Goal: Task Accomplishment & Management: Use online tool/utility

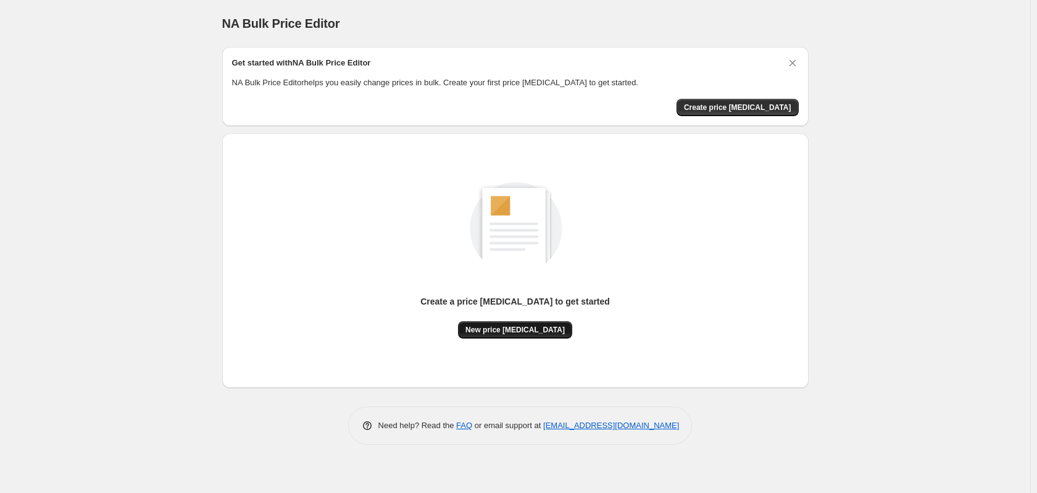
click at [510, 330] on span "New price change job" at bounding box center [514, 330] width 99 height 10
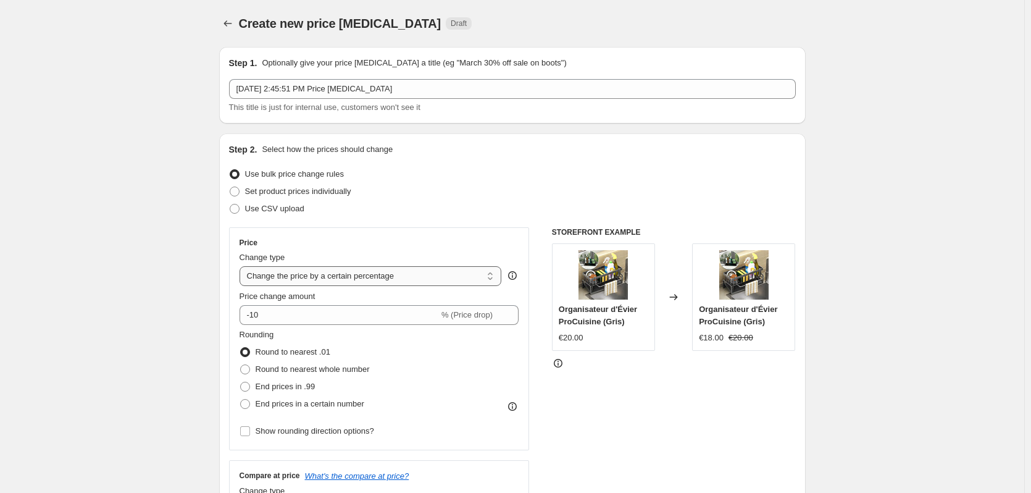
click at [491, 273] on select "Change the price to a certain amount Change the price by a certain amount Chang…" at bounding box center [371, 276] width 262 height 20
click at [449, 277] on select "Change the price to a certain amount Change the price by a certain amount Chang…" at bounding box center [371, 276] width 262 height 20
select select "to"
click at [242, 266] on select "Change the price to a certain amount Change the price by a certain amount Chang…" at bounding box center [371, 276] width 262 height 20
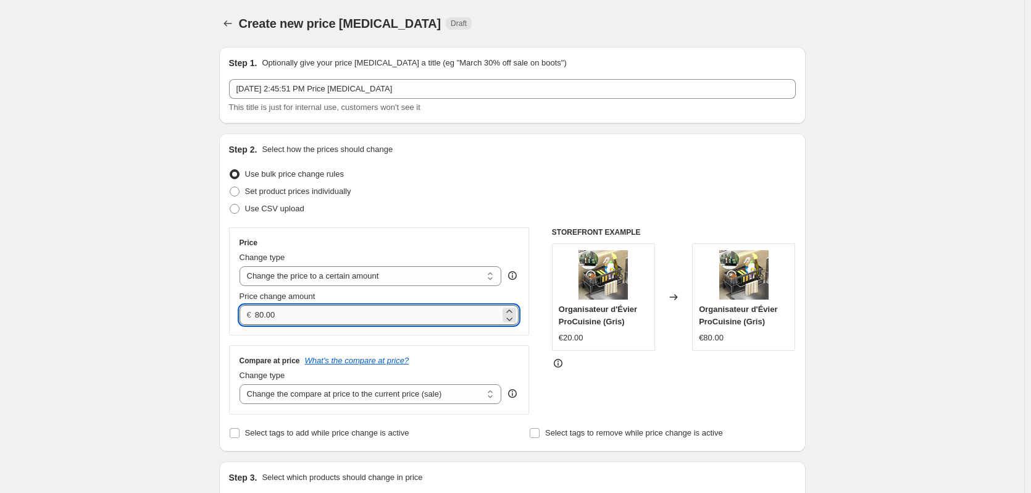
click at [482, 310] on input "80.00" at bounding box center [377, 315] width 245 height 20
type input "8"
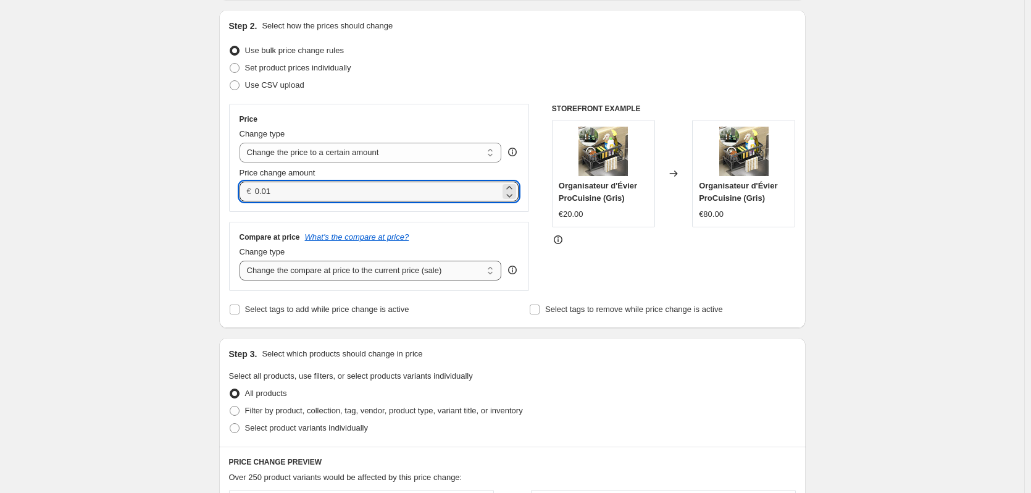
click at [493, 271] on select "Change the compare at price to the current price (sale) Change the compare at p…" at bounding box center [371, 270] width 262 height 20
click at [426, 193] on input "0.01" at bounding box center [377, 191] width 245 height 20
click at [512, 187] on icon at bounding box center [509, 187] width 6 height 3
click at [510, 193] on icon at bounding box center [509, 195] width 12 height 12
type input "0.01"
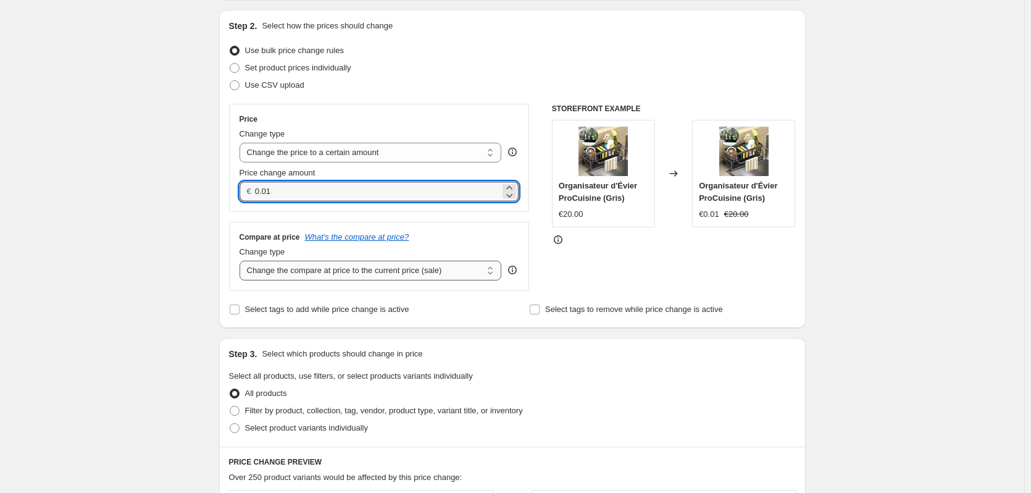
click at [486, 269] on select "Change the compare at price to the current price (sale) Change the compare at p…" at bounding box center [371, 270] width 262 height 20
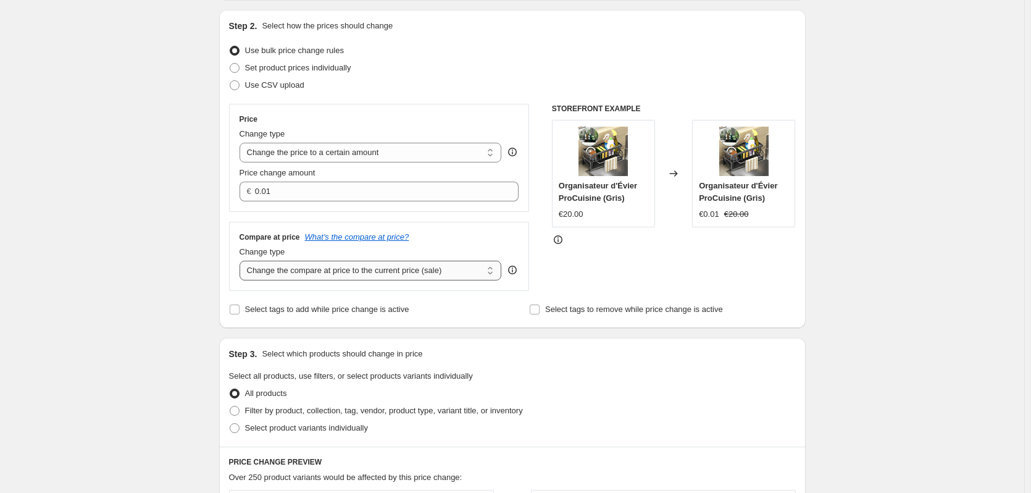
select select "pp"
click at [242, 261] on select "Change the compare at price to the current price (sale) Change the compare at p…" at bounding box center [371, 270] width 262 height 20
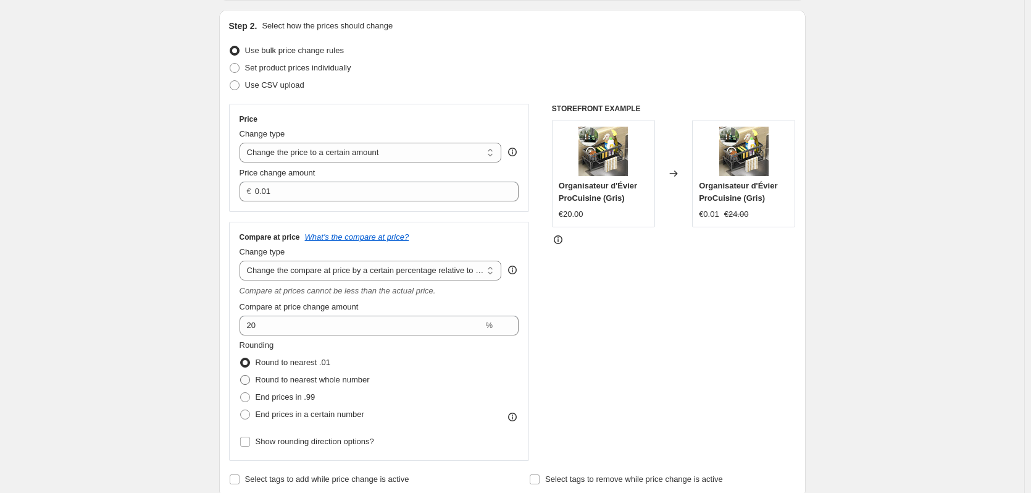
click at [250, 379] on span at bounding box center [245, 380] width 10 height 10
click at [241, 375] on input "Round to nearest whole number" at bounding box center [240, 375] width 1 height 1
radio input "true"
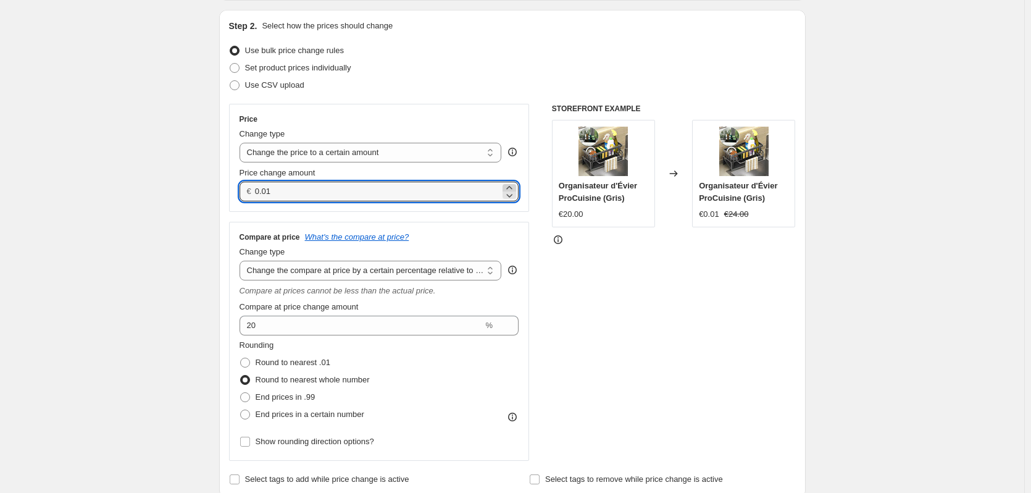
click at [510, 185] on icon at bounding box center [509, 187] width 12 height 12
click at [510, 196] on icon at bounding box center [509, 195] width 12 height 12
type input "0.01"
drag, startPoint x: 510, startPoint y: 196, endPoint x: 456, endPoint y: 196, distance: 54.3
click at [494, 196] on div "€ 0.01" at bounding box center [380, 191] width 280 height 20
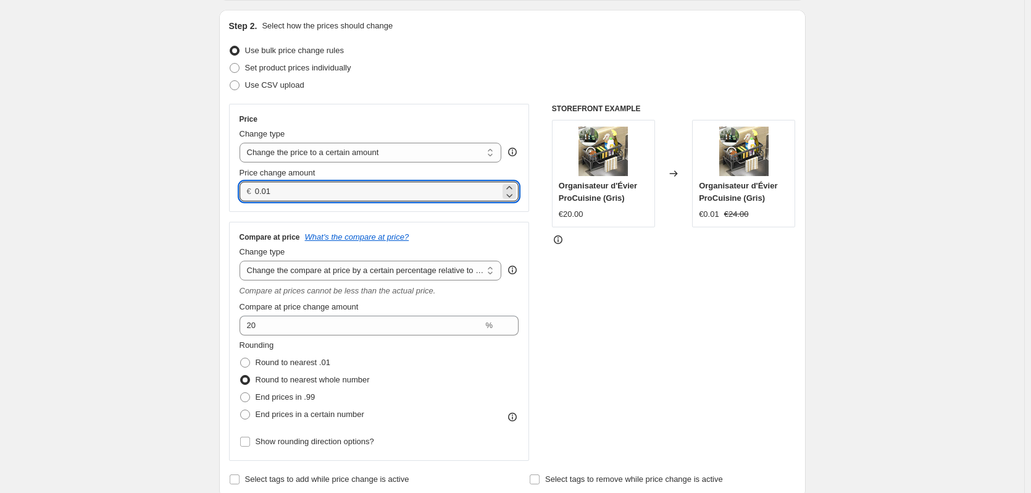
drag, startPoint x: 401, startPoint y: 189, endPoint x: 206, endPoint y: 204, distance: 196.3
click at [510, 186] on icon at bounding box center [509, 187] width 12 height 12
click at [513, 196] on icon at bounding box center [509, 195] width 12 height 12
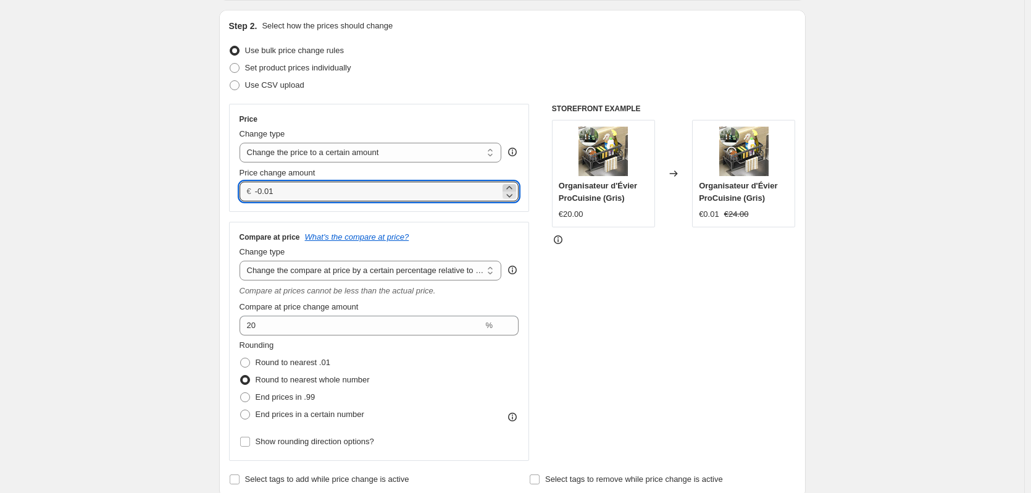
click at [509, 183] on icon at bounding box center [509, 187] width 12 height 12
click at [512, 193] on icon at bounding box center [509, 195] width 12 height 12
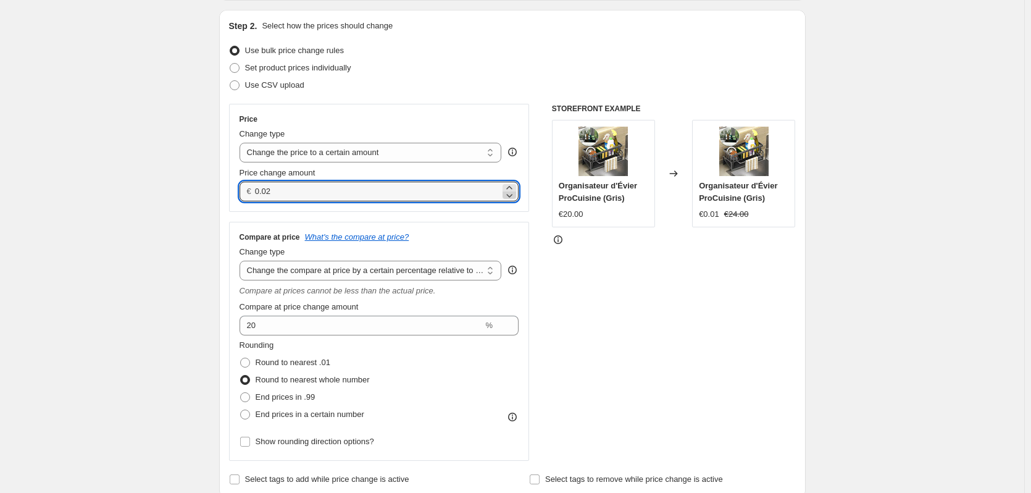
click at [512, 193] on icon at bounding box center [509, 195] width 12 height 12
type input "0.01"
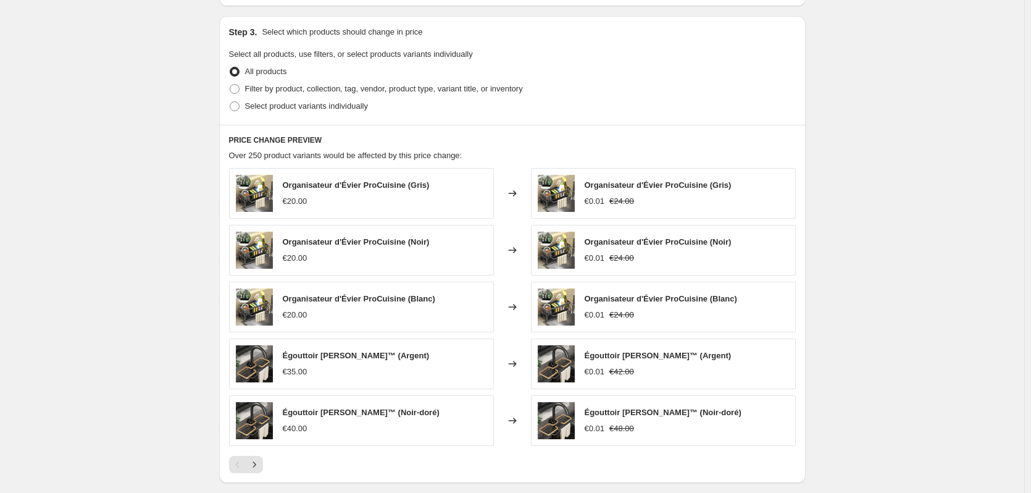
scroll to position [797, 0]
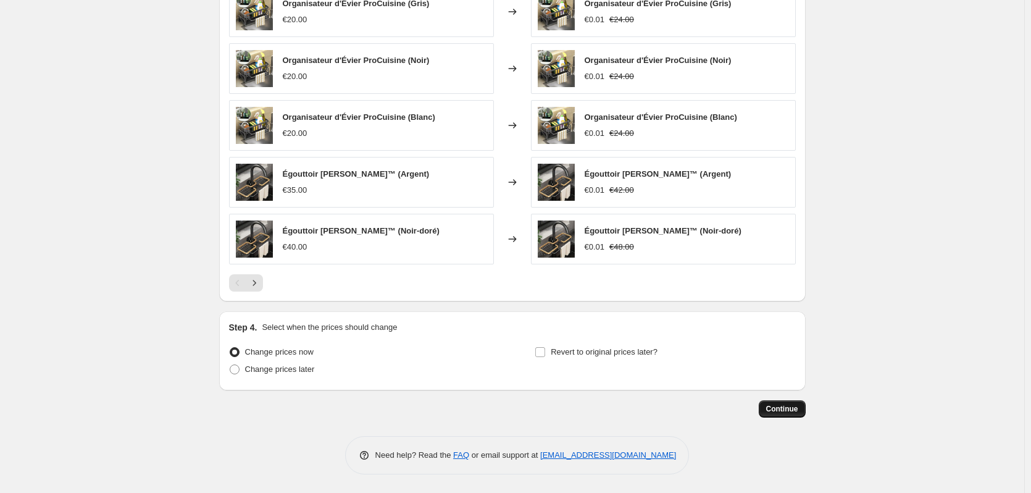
click at [784, 408] on span "Continue" at bounding box center [782, 409] width 32 height 10
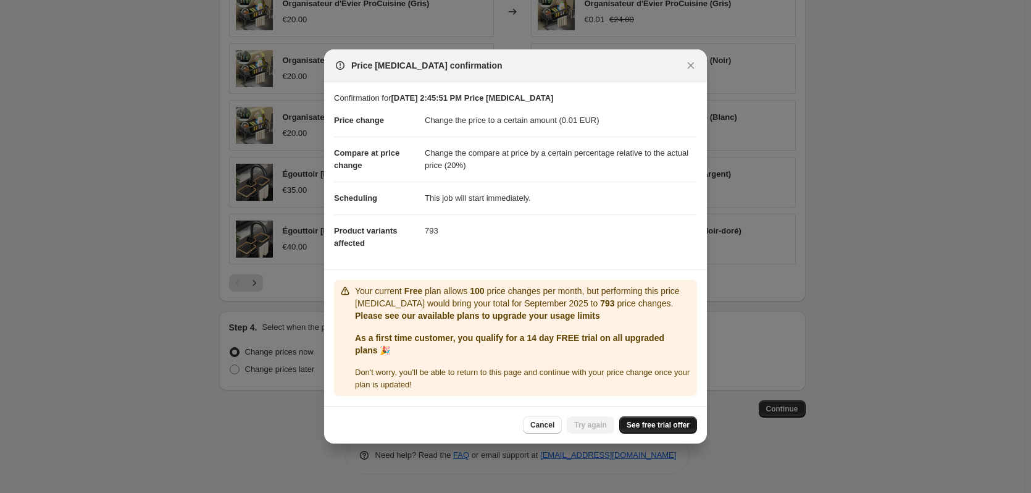
click at [654, 423] on span "See free trial offer" at bounding box center [658, 425] width 63 height 10
click at [588, 418] on button "Try again" at bounding box center [591, 424] width 48 height 17
click at [594, 427] on span "Try again" at bounding box center [590, 425] width 33 height 10
click at [674, 425] on span "See free trial offer" at bounding box center [658, 425] width 63 height 10
click at [689, 65] on icon "Close" at bounding box center [691, 65] width 7 height 7
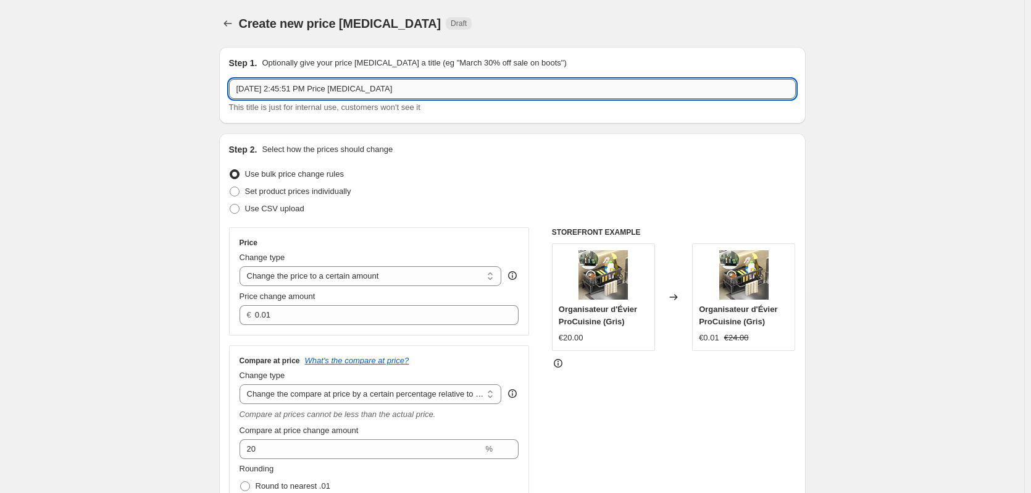
click at [479, 91] on input "Sep 3, 2025, 2:45:51 PM Price change job" at bounding box center [512, 89] width 567 height 20
click at [230, 23] on icon "Price change jobs" at bounding box center [228, 23] width 12 height 12
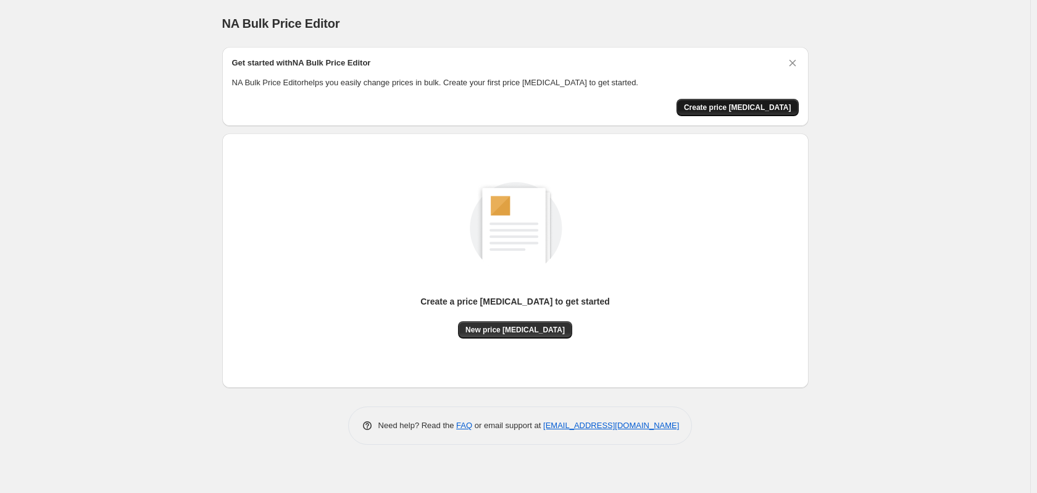
click at [753, 105] on span "Create price [MEDICAL_DATA]" at bounding box center [737, 107] width 107 height 10
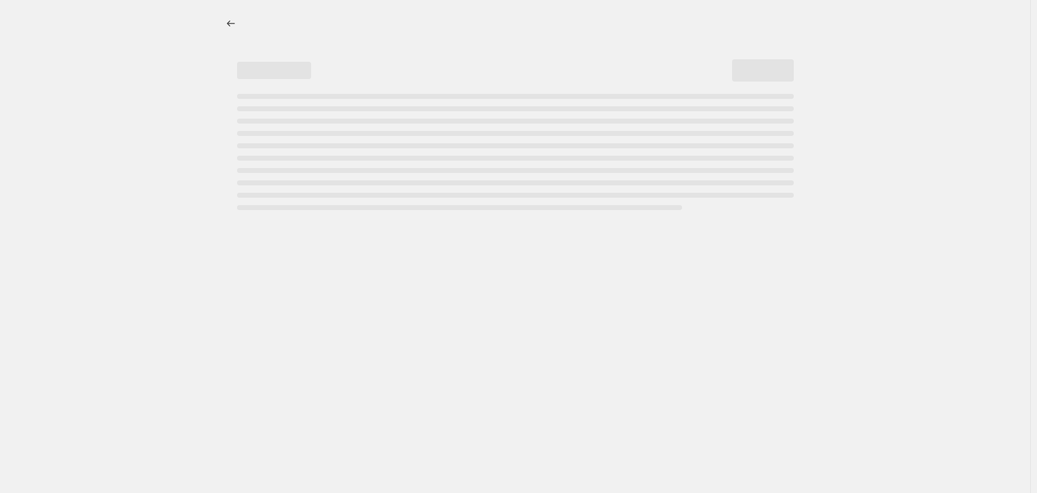
select select "percentage"
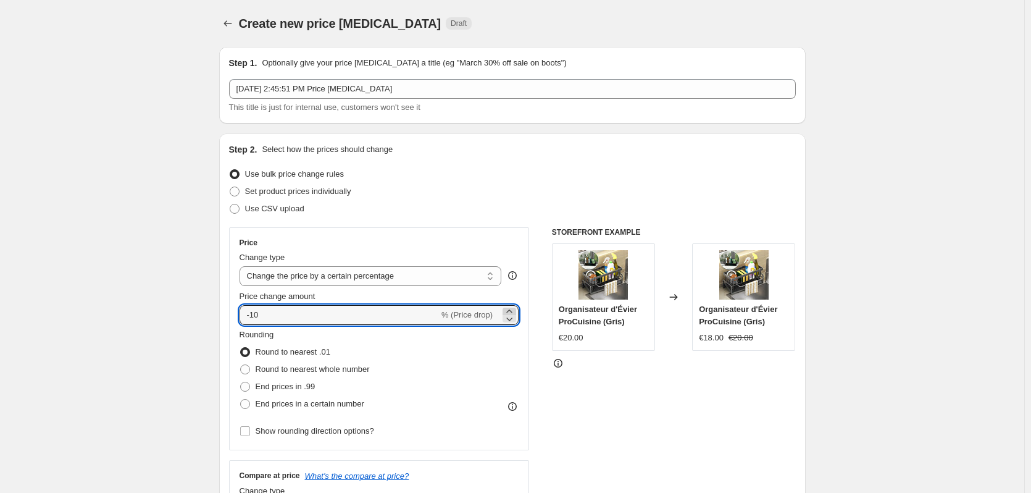
click at [512, 310] on icon at bounding box center [509, 311] width 12 height 12
click at [509, 308] on icon at bounding box center [509, 311] width 12 height 12
click at [511, 307] on icon at bounding box center [509, 311] width 12 height 12
click at [509, 318] on icon at bounding box center [509, 318] width 12 height 12
click at [510, 318] on icon at bounding box center [510, 319] width 6 height 4
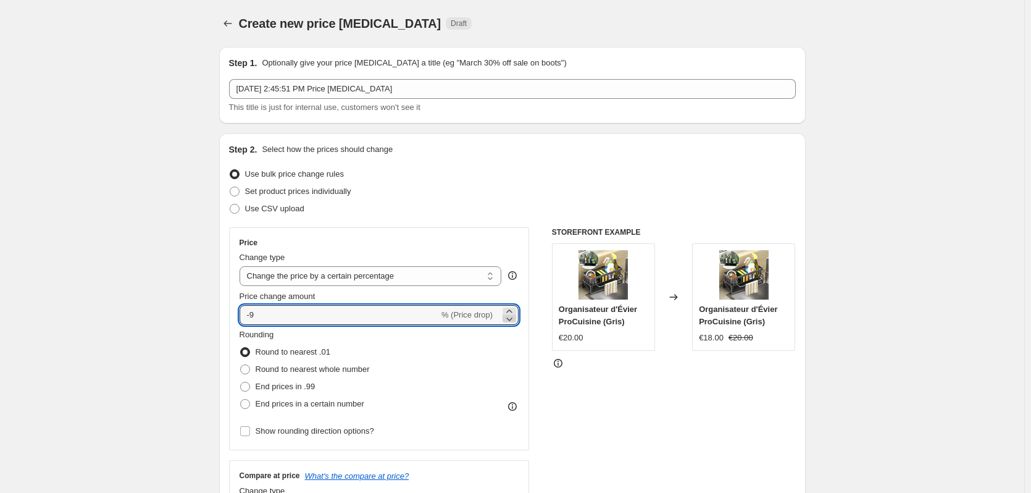
click at [510, 318] on icon at bounding box center [510, 319] width 6 height 4
click at [512, 306] on icon at bounding box center [509, 311] width 12 height 12
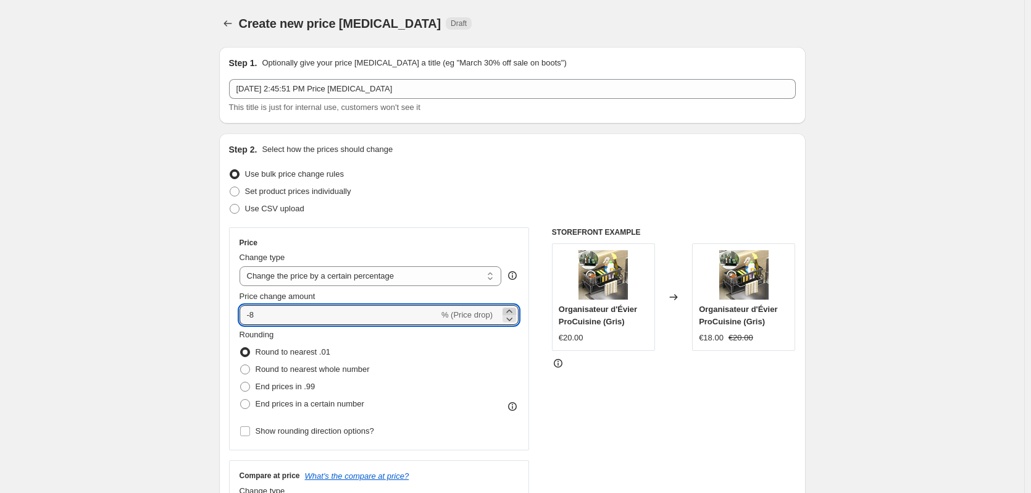
click at [512, 306] on icon at bounding box center [509, 311] width 12 height 12
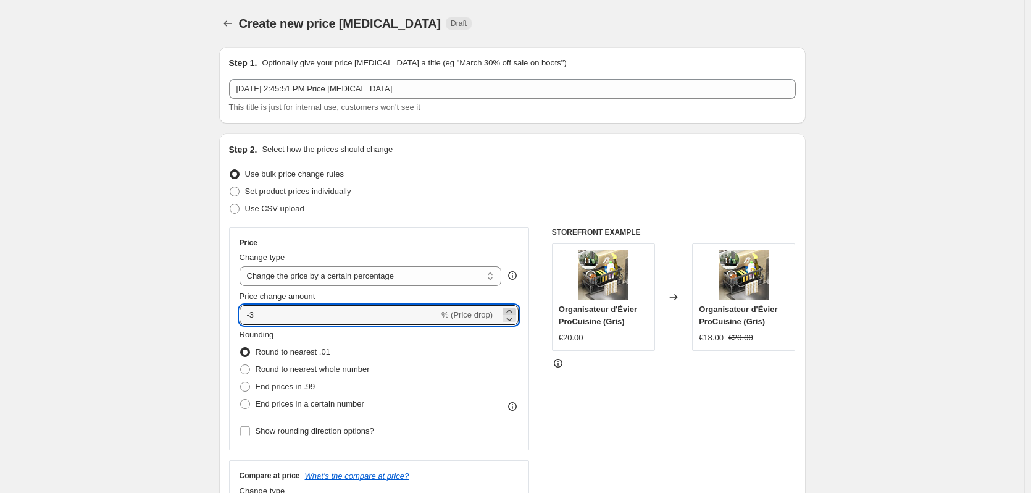
click at [512, 306] on icon at bounding box center [509, 311] width 12 height 12
type input "0"
click at [493, 272] on select "Change the price to a certain amount Change the price by a certain amount Chang…" at bounding box center [371, 276] width 262 height 20
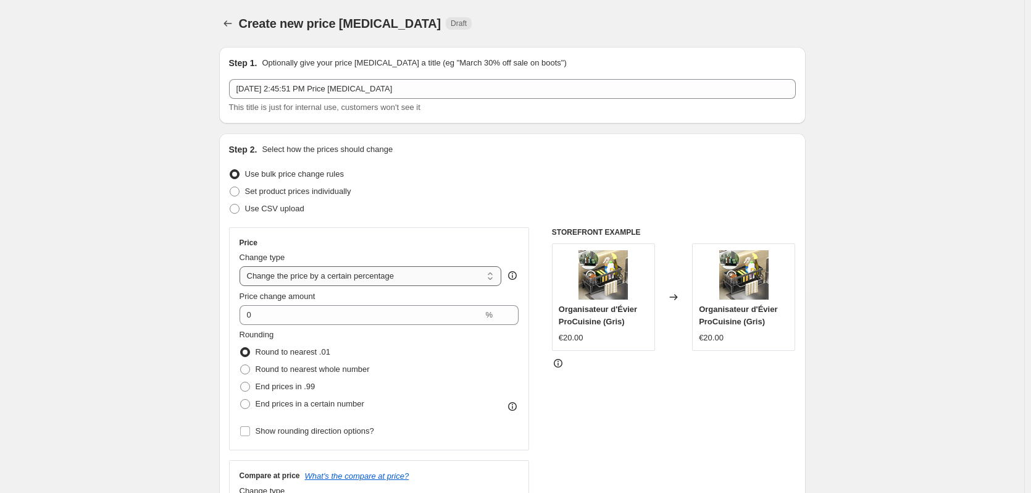
select select "by"
click at [242, 266] on select "Change the price to a certain amount Change the price by a certain amount Chang…" at bounding box center [371, 276] width 262 height 20
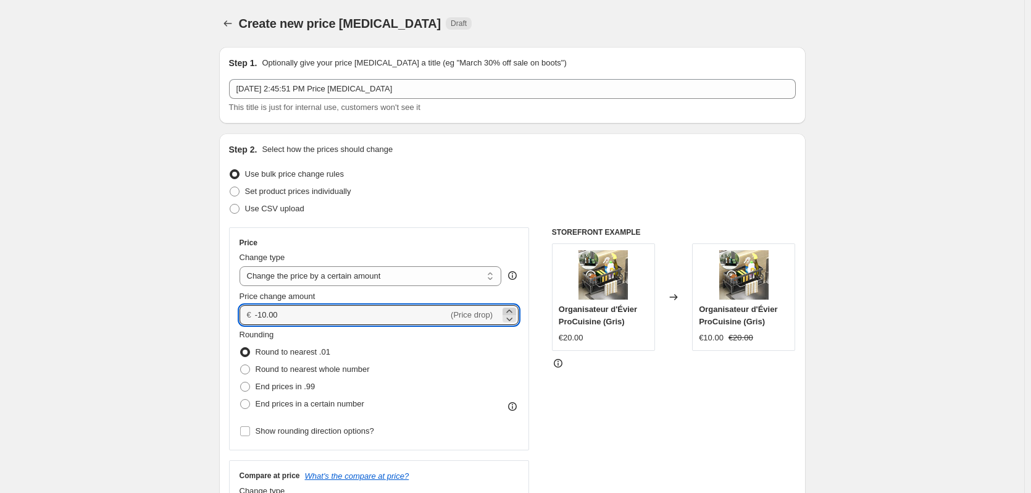
click at [510, 306] on icon at bounding box center [509, 311] width 12 height 12
click at [509, 320] on icon at bounding box center [509, 318] width 12 height 12
click at [509, 319] on icon at bounding box center [509, 318] width 12 height 12
click at [511, 308] on icon at bounding box center [509, 311] width 12 height 12
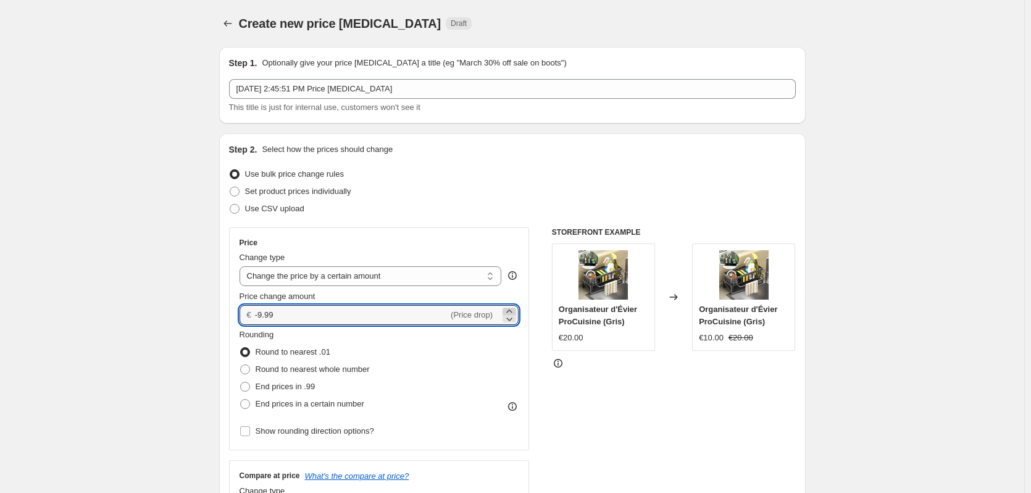
click at [511, 308] on icon at bounding box center [509, 311] width 12 height 12
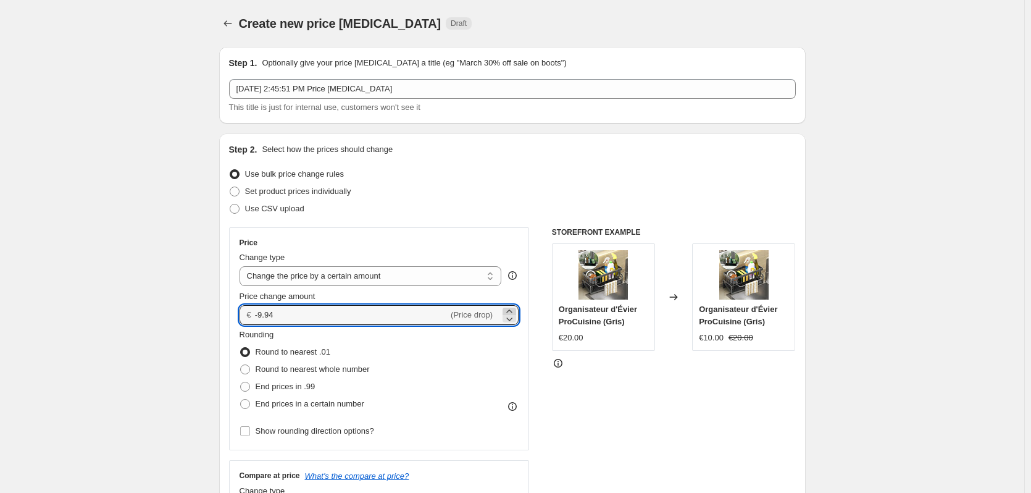
click at [511, 308] on icon at bounding box center [509, 311] width 12 height 12
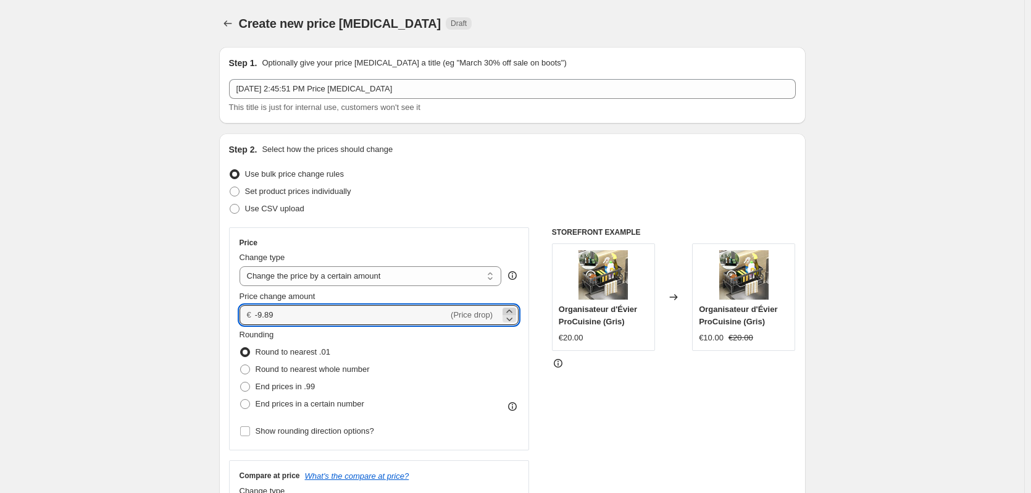
click at [511, 308] on icon at bounding box center [509, 311] width 12 height 12
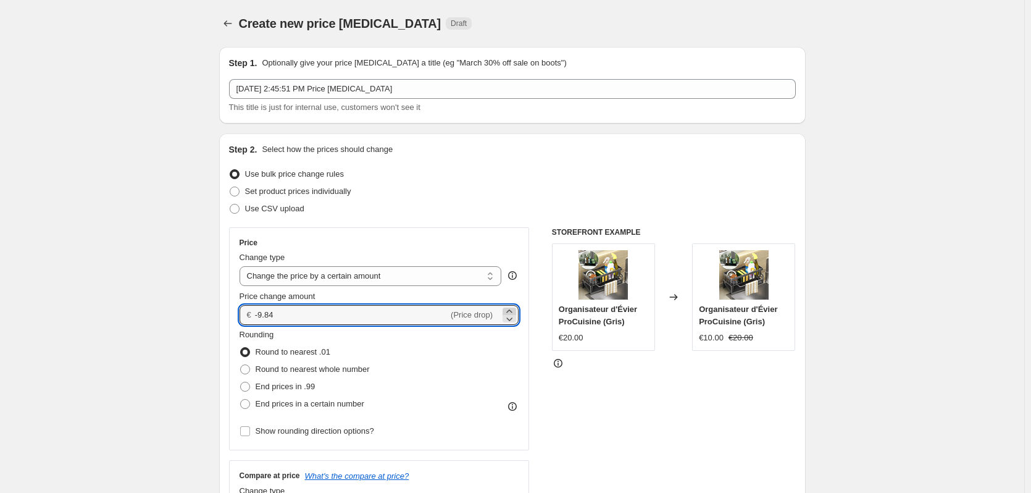
click at [511, 308] on icon at bounding box center [509, 311] width 12 height 12
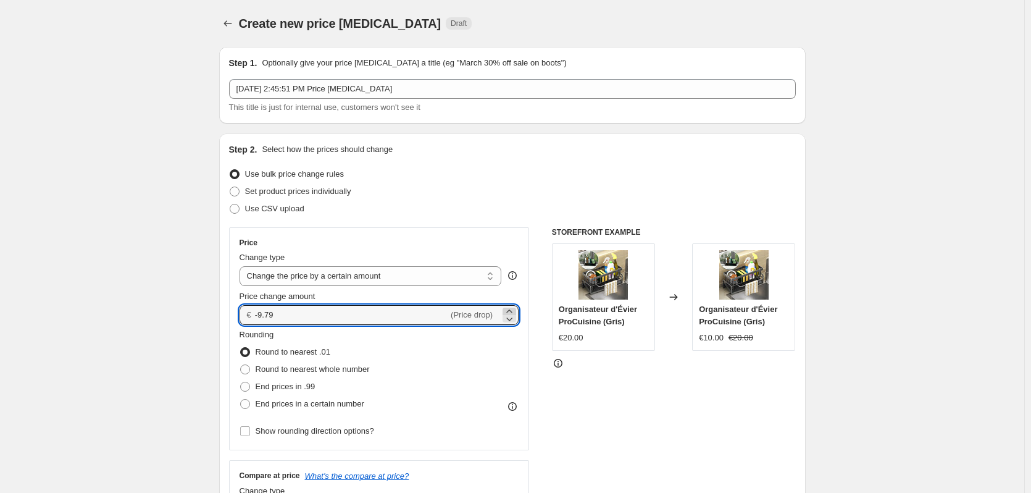
click at [511, 308] on icon at bounding box center [509, 311] width 12 height 12
click at [511, 307] on icon at bounding box center [509, 311] width 12 height 12
click at [510, 306] on icon at bounding box center [509, 311] width 12 height 12
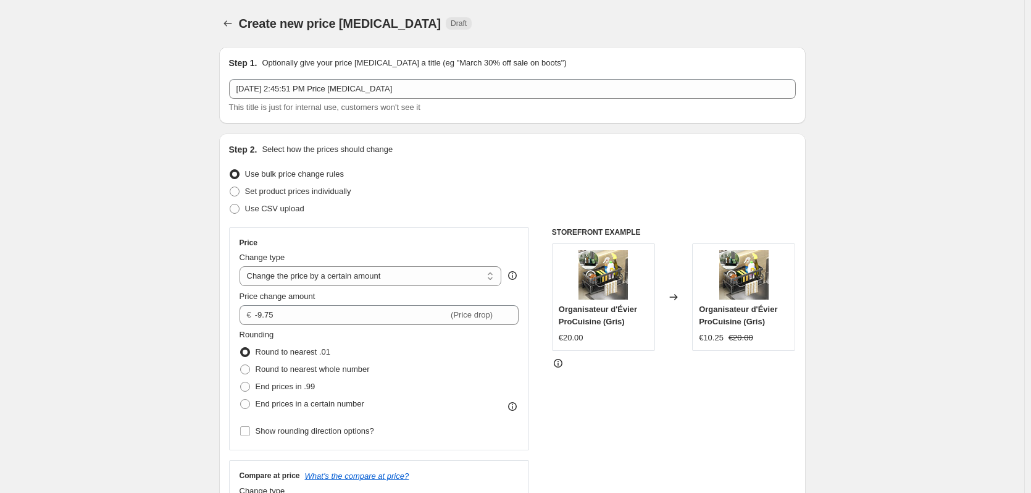
click at [506, 303] on div "Price change amount € -9.75 (Price drop)" at bounding box center [380, 307] width 280 height 35
click at [504, 302] on div "Price change amount € -9.75 (Price drop)" at bounding box center [380, 307] width 280 height 35
click at [502, 305] on div "Price change amount € -9.75 (Price drop)" at bounding box center [380, 307] width 280 height 35
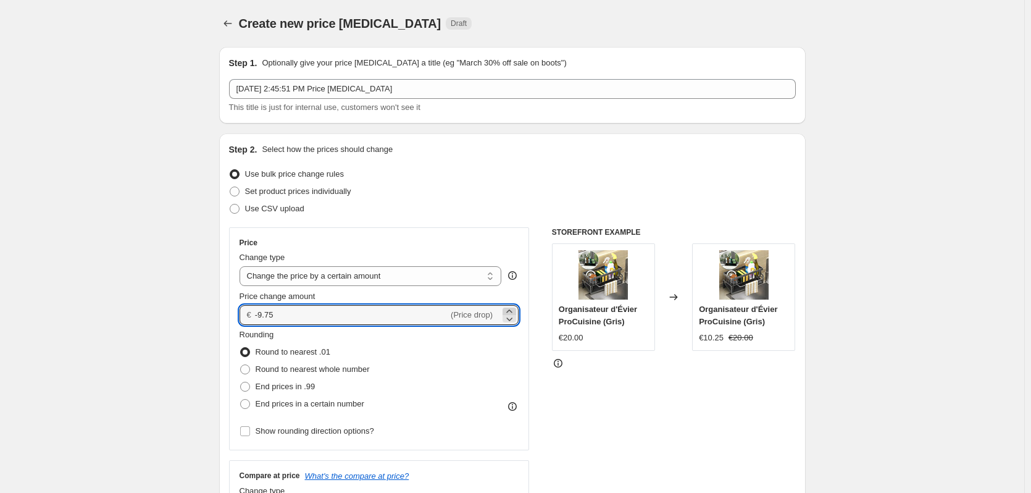
click at [510, 309] on icon at bounding box center [509, 311] width 12 height 12
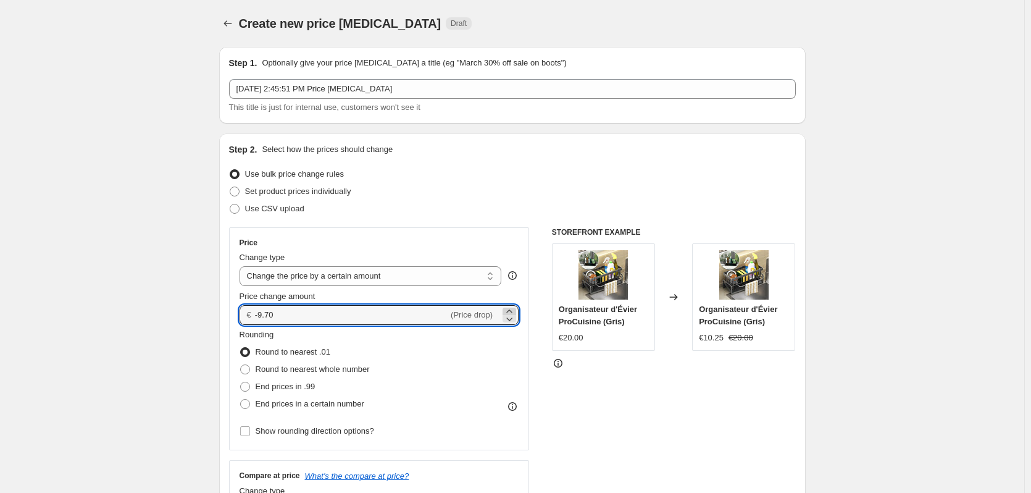
click at [510, 309] on icon at bounding box center [509, 311] width 12 height 12
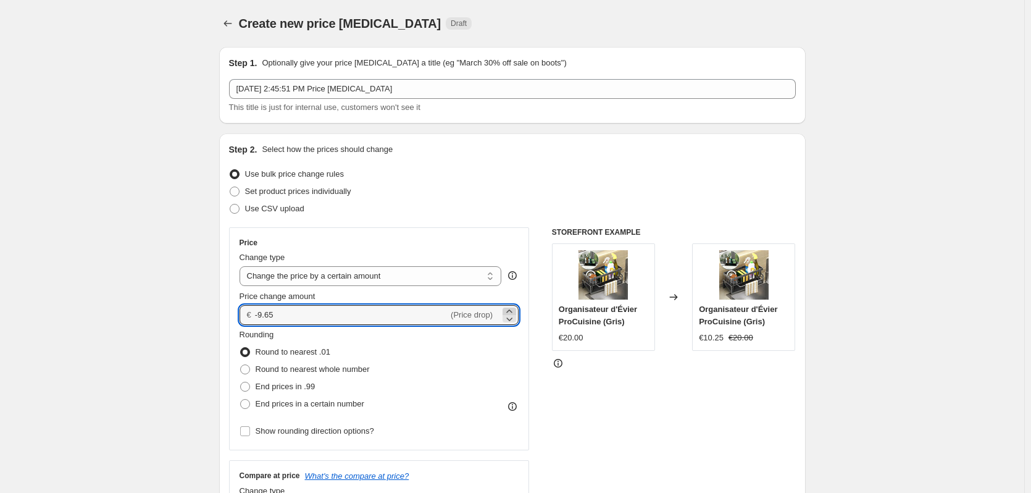
click at [510, 309] on icon at bounding box center [509, 311] width 12 height 12
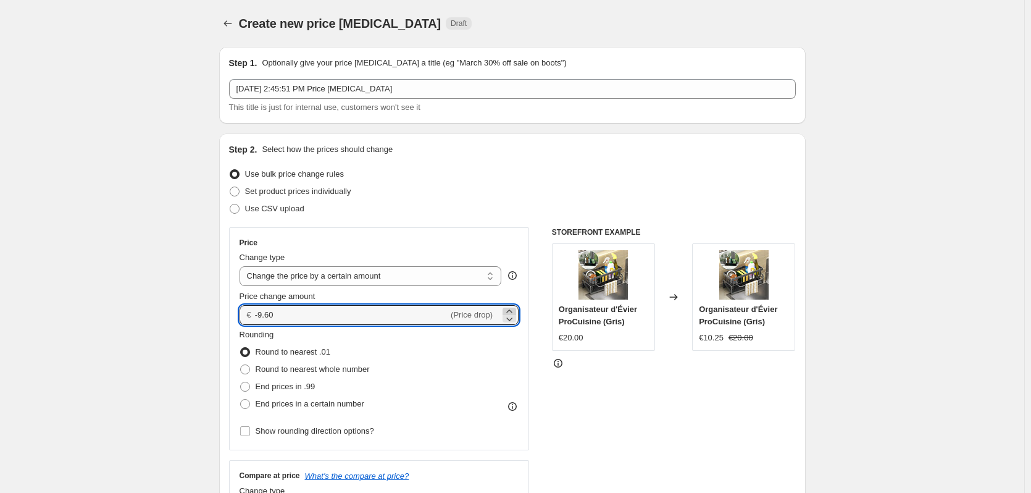
click at [510, 309] on icon at bounding box center [509, 311] width 12 height 12
click at [509, 308] on icon at bounding box center [509, 311] width 12 height 12
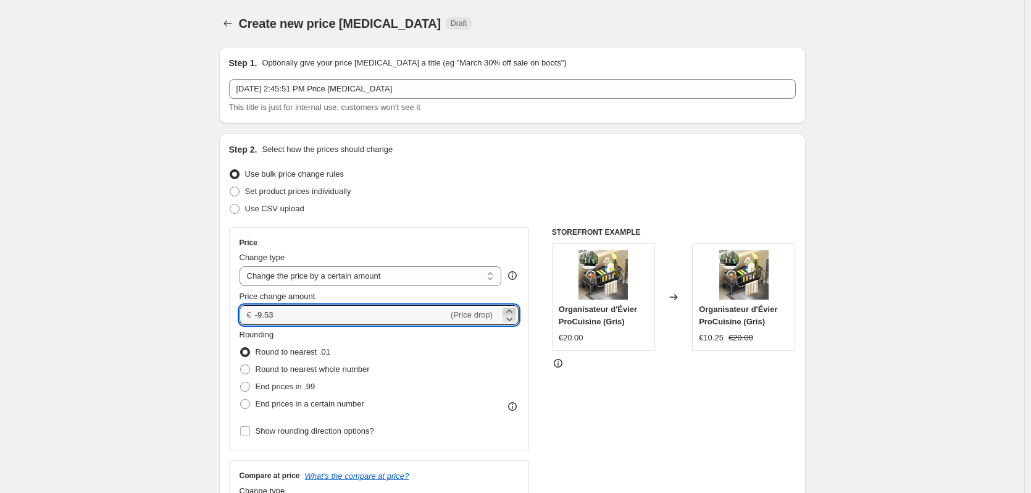
click at [509, 308] on icon at bounding box center [509, 311] width 12 height 12
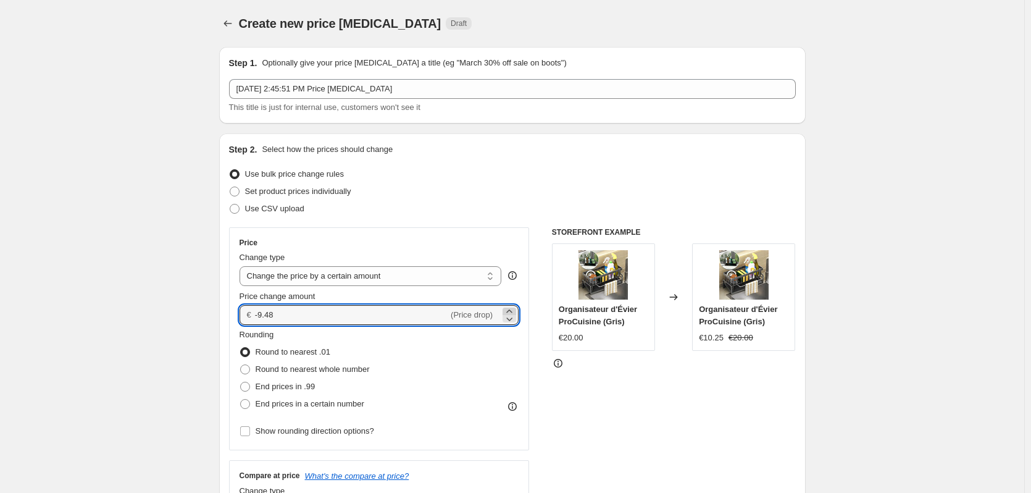
click at [509, 308] on icon at bounding box center [509, 311] width 12 height 12
click at [509, 307] on icon at bounding box center [509, 311] width 12 height 12
click at [508, 307] on icon at bounding box center [509, 311] width 12 height 12
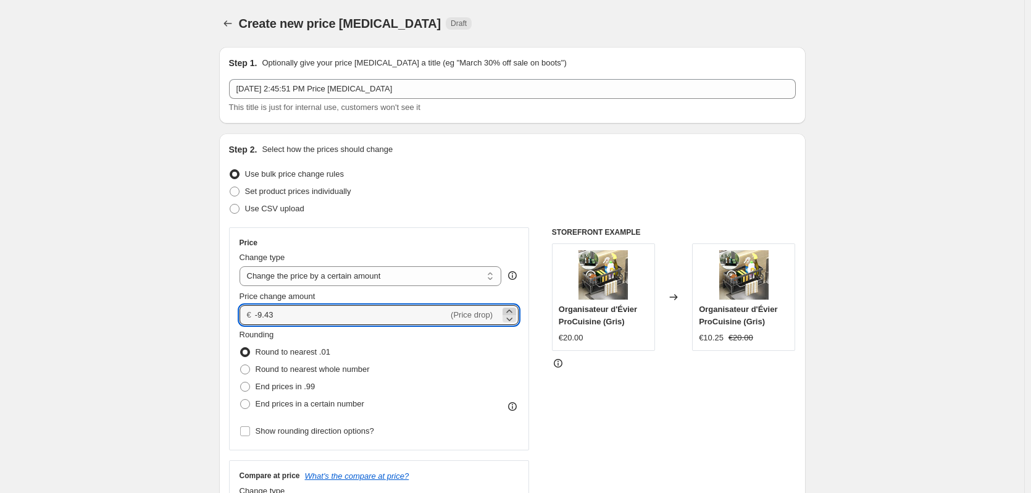
click at [508, 307] on icon at bounding box center [509, 311] width 12 height 12
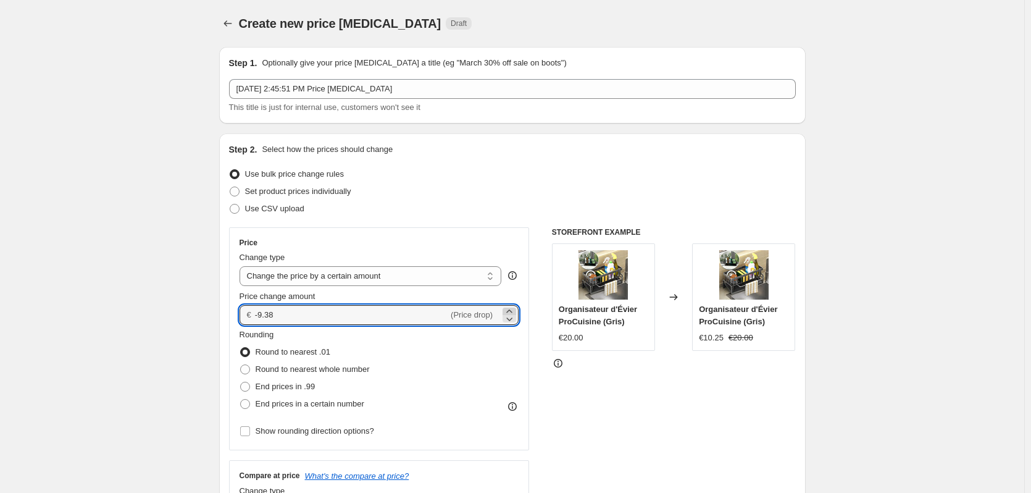
click at [508, 307] on icon at bounding box center [509, 311] width 12 height 12
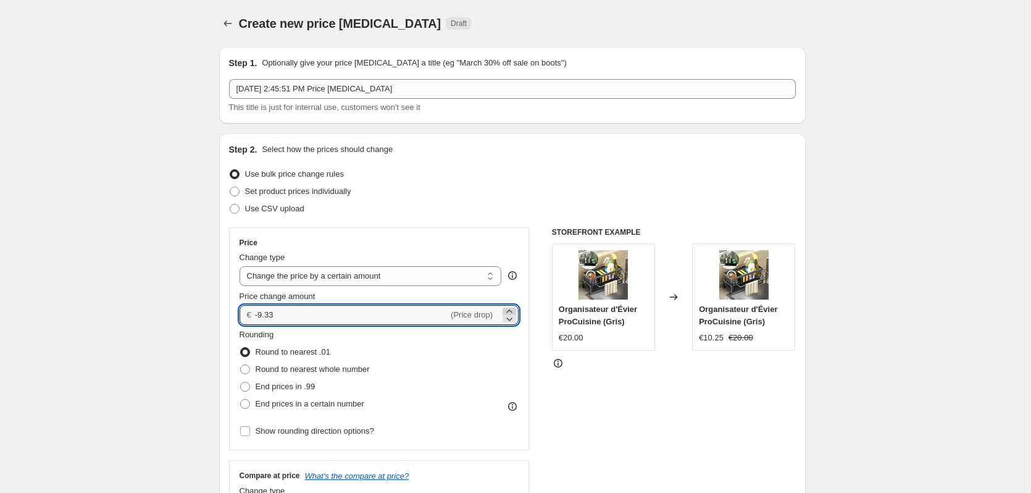
click at [508, 307] on icon at bounding box center [509, 311] width 12 height 12
click at [508, 306] on icon at bounding box center [509, 311] width 12 height 12
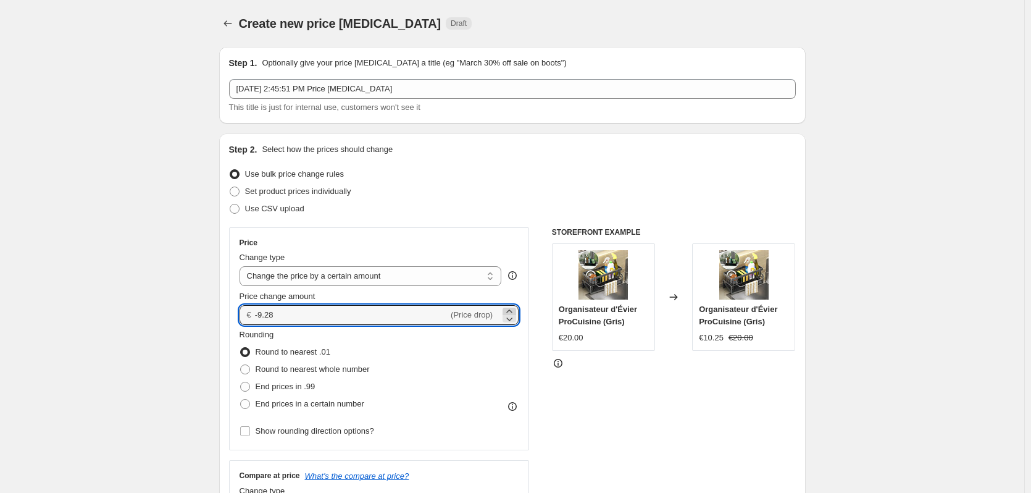
click at [508, 306] on icon at bounding box center [509, 311] width 12 height 12
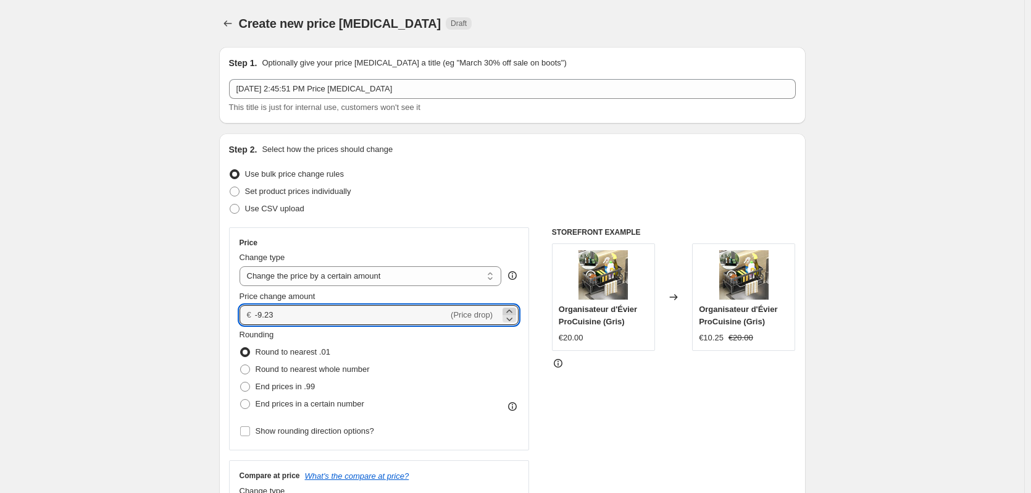
click at [508, 306] on icon at bounding box center [509, 311] width 12 height 12
click at [507, 306] on icon at bounding box center [509, 311] width 12 height 12
type input "-9.19"
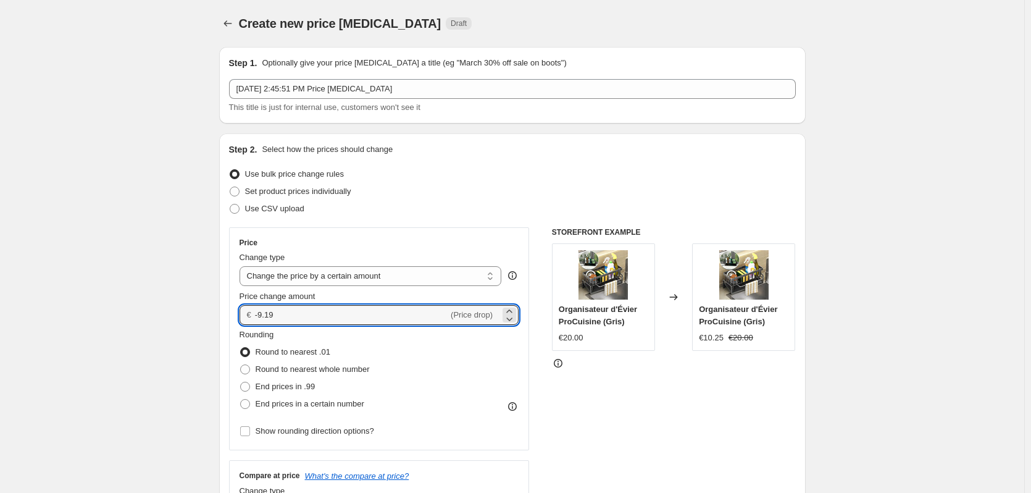
click at [506, 306] on div "€ -9.19 (Price drop)" at bounding box center [380, 315] width 280 height 20
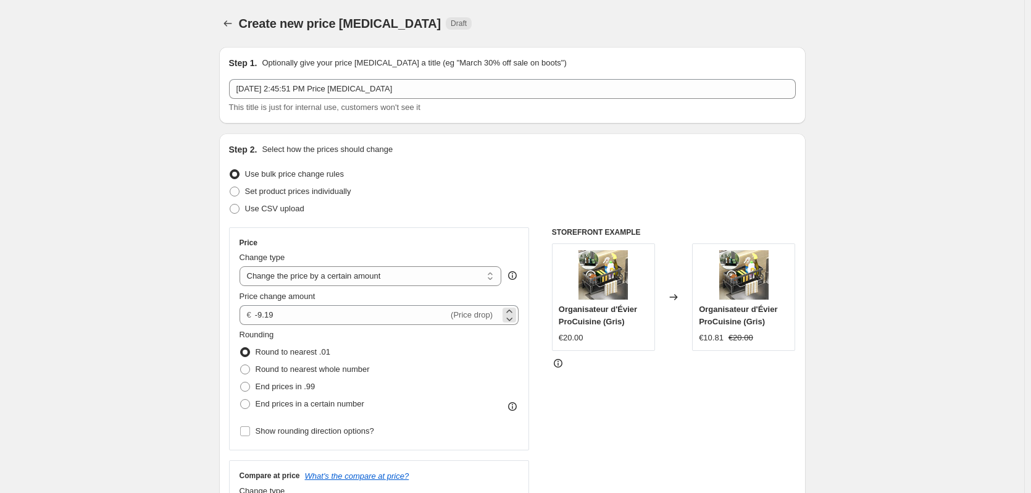
click at [503, 305] on div "€ -9.19 (Price drop)" at bounding box center [380, 315] width 280 height 20
click at [502, 305] on div "€ -9.19 (Price drop)" at bounding box center [380, 315] width 280 height 20
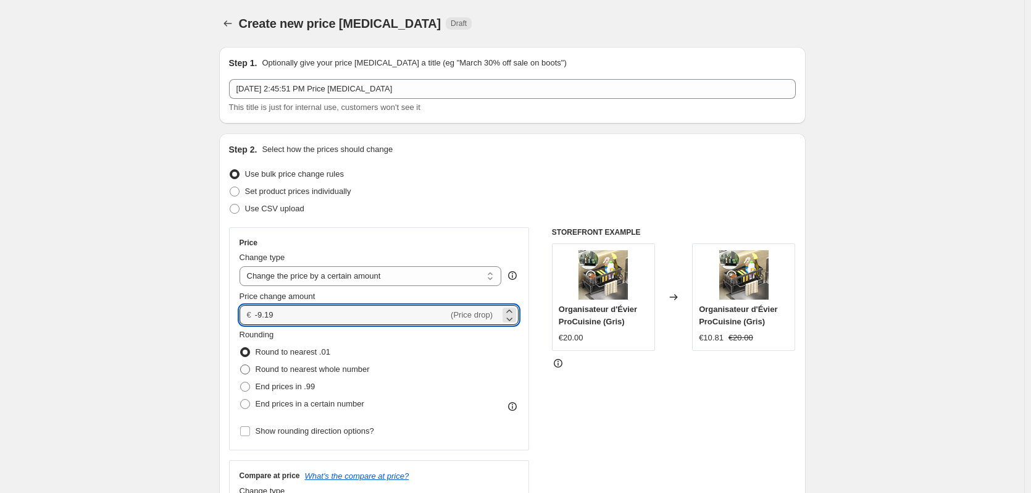
click at [257, 364] on label "Round to nearest whole number" at bounding box center [305, 368] width 130 height 17
click at [241, 364] on input "Round to nearest whole number" at bounding box center [240, 364] width 1 height 1
radio input "true"
click at [515, 315] on icon at bounding box center [509, 318] width 12 height 12
drag, startPoint x: 515, startPoint y: 315, endPoint x: 457, endPoint y: 316, distance: 57.4
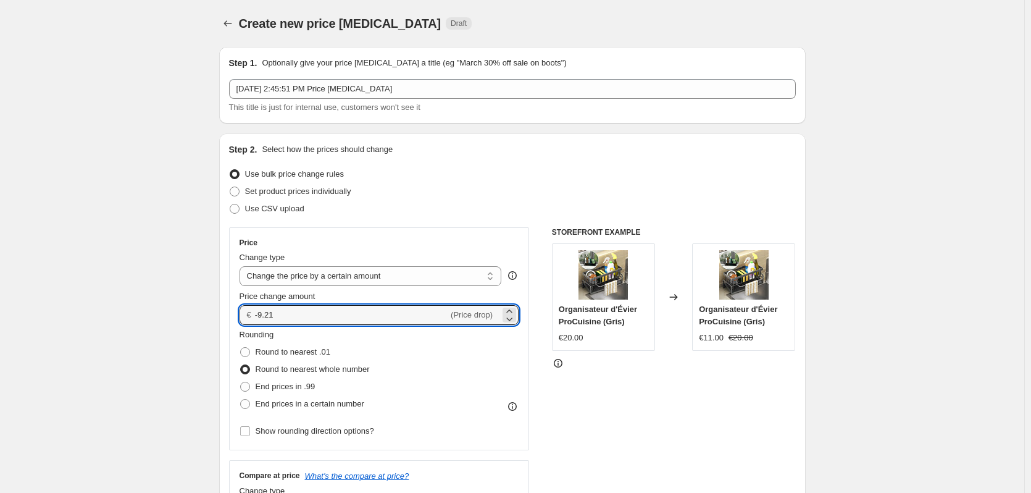
click at [515, 316] on icon at bounding box center [509, 318] width 12 height 12
drag, startPoint x: 301, startPoint y: 315, endPoint x: 257, endPoint y: 314, distance: 44.5
click at [257, 314] on div "€ -9.22 (Price drop)" at bounding box center [380, 315] width 280 height 20
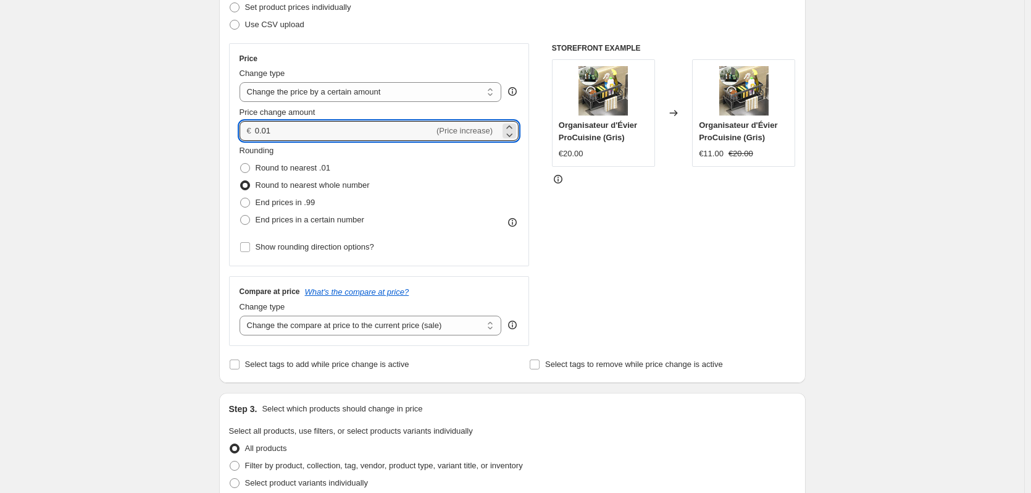
scroll to position [185, 0]
type input "0.01"
click at [247, 248] on input "Show rounding direction options?" at bounding box center [245, 246] width 10 height 10
checkbox input "true"
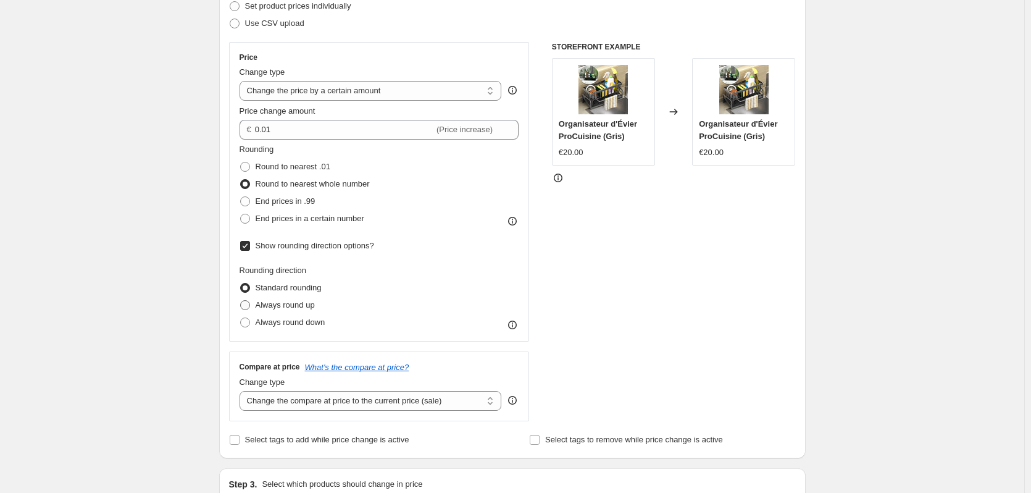
click at [254, 306] on label "Always round up" at bounding box center [277, 304] width 75 height 17
click at [241, 301] on input "Always round up" at bounding box center [240, 300] width 1 height 1
radio input "true"
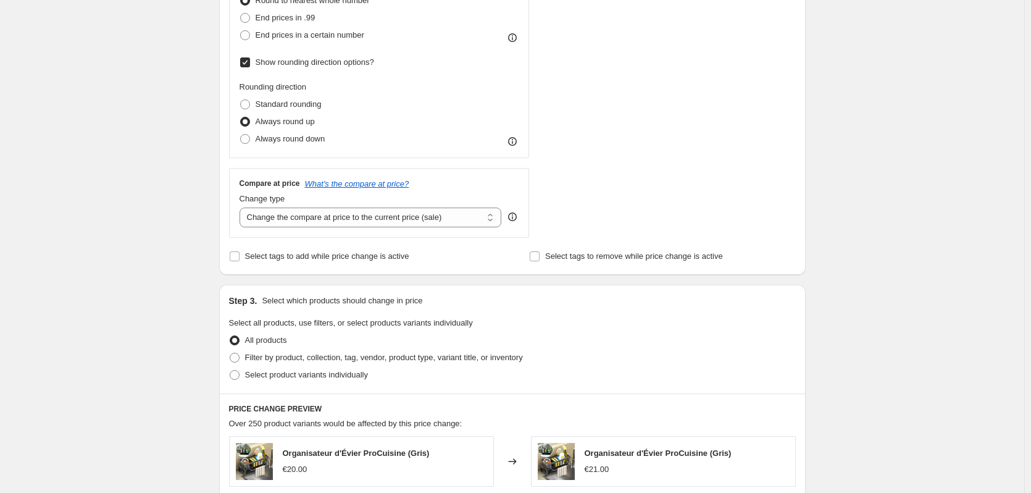
scroll to position [370, 0]
click at [491, 210] on select "Change the compare at price to the current price (sale) Change the compare at p…" at bounding box center [371, 216] width 262 height 20
select select "pp"
click at [242, 206] on select "Change the compare at price to the current price (sale) Change the compare at p…" at bounding box center [371, 216] width 262 height 20
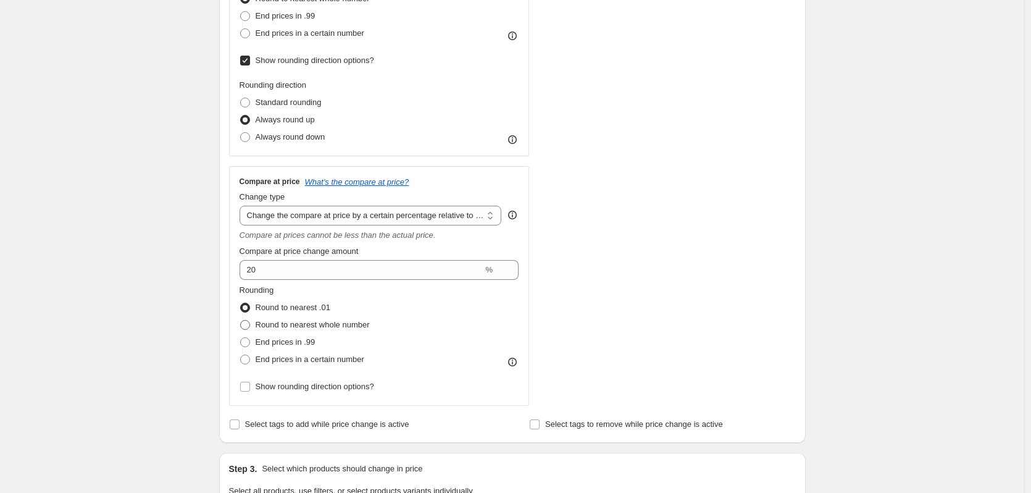
click at [247, 327] on span at bounding box center [245, 325] width 10 height 10
click at [241, 320] on input "Round to nearest whole number" at bounding box center [240, 320] width 1 height 1
radio input "true"
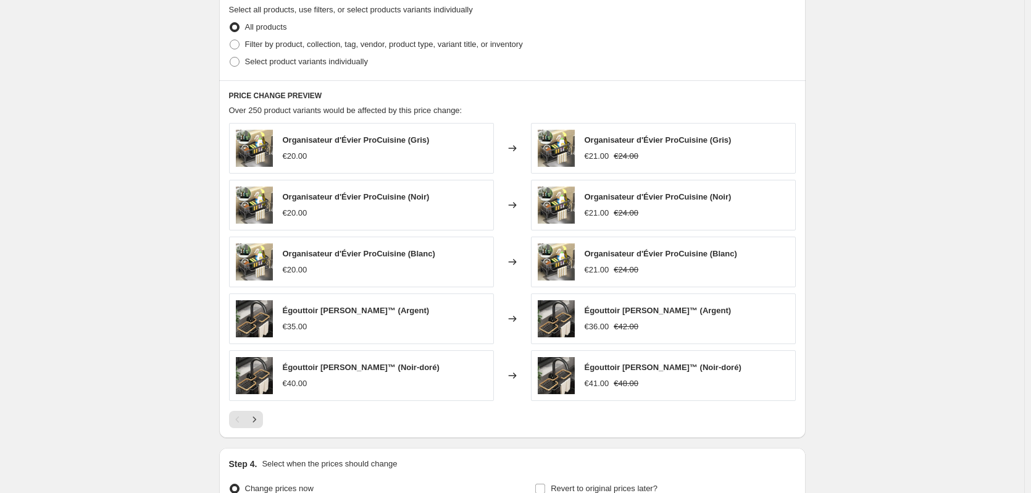
scroll to position [988, 0]
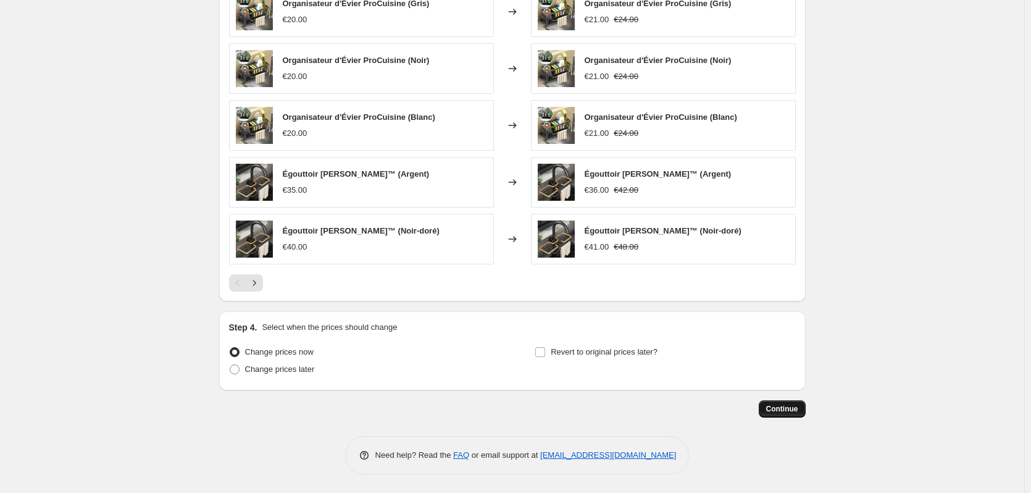
click at [792, 402] on button "Continue" at bounding box center [782, 408] width 47 height 17
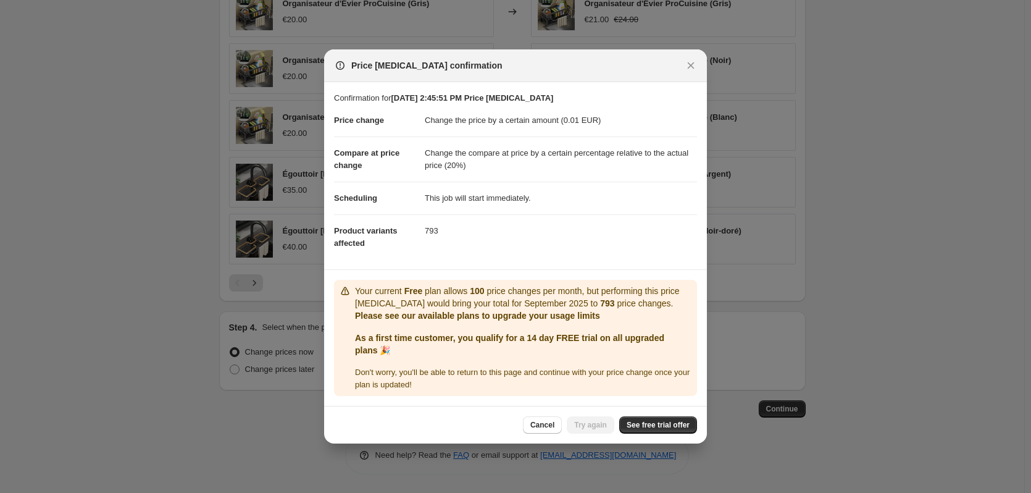
click at [689, 67] on icon "Close" at bounding box center [691, 65] width 7 height 7
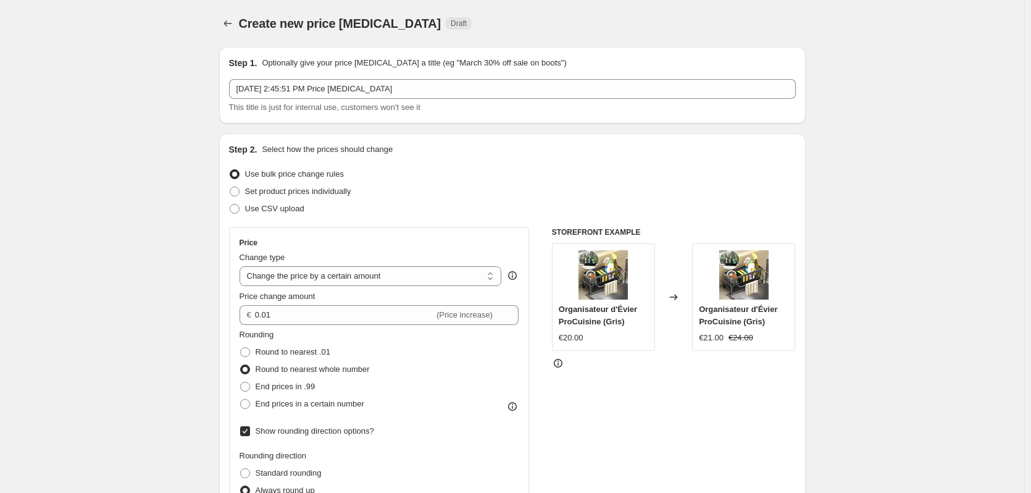
scroll to position [988, 0]
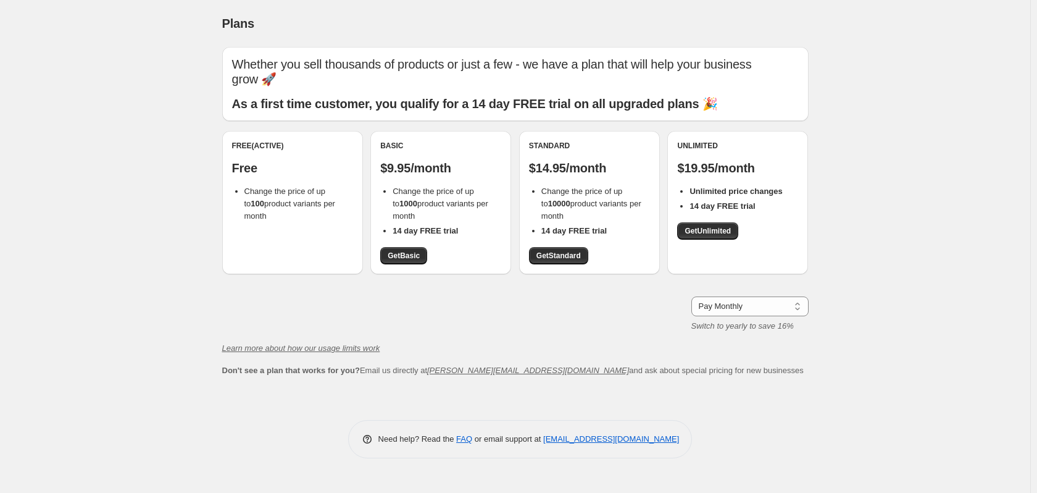
click at [304, 210] on div "Free (Active) Free Change the price of up to 100 product variants per month" at bounding box center [292, 202] width 141 height 143
click at [754, 315] on select "Pay Monthly Pay Yearly (Save 16%)" at bounding box center [749, 306] width 117 height 20
click at [873, 312] on div "Plans. This page is ready Plans Whether you sell thousands of products or just …" at bounding box center [515, 246] width 1030 height 493
click at [292, 195] on span "Change the price of up to 100 product variants per month" at bounding box center [289, 203] width 91 height 34
click at [290, 164] on p "Free" at bounding box center [292, 167] width 121 height 15
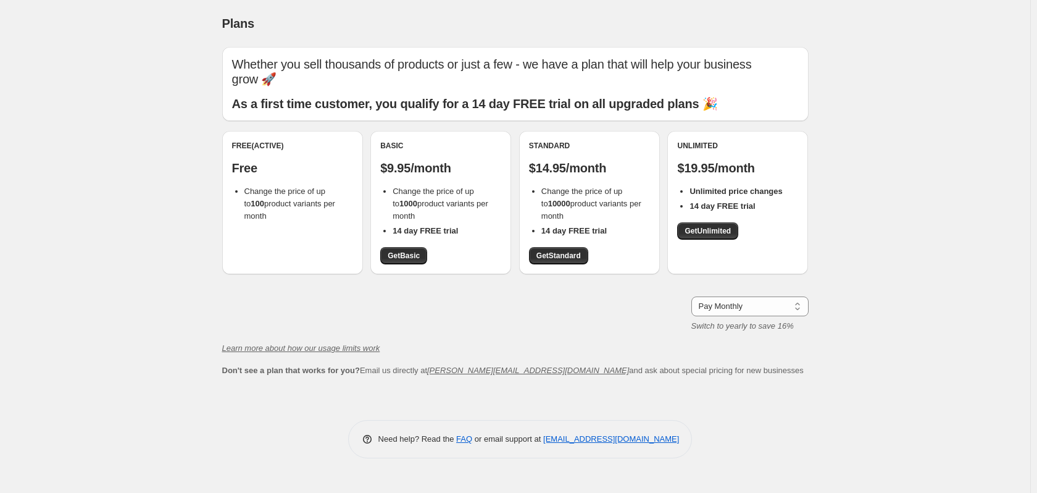
click at [331, 151] on div "Free (Active) Free Change the price of up to 100 product variants per month" at bounding box center [292, 181] width 121 height 81
